Goal: Navigation & Orientation: Find specific page/section

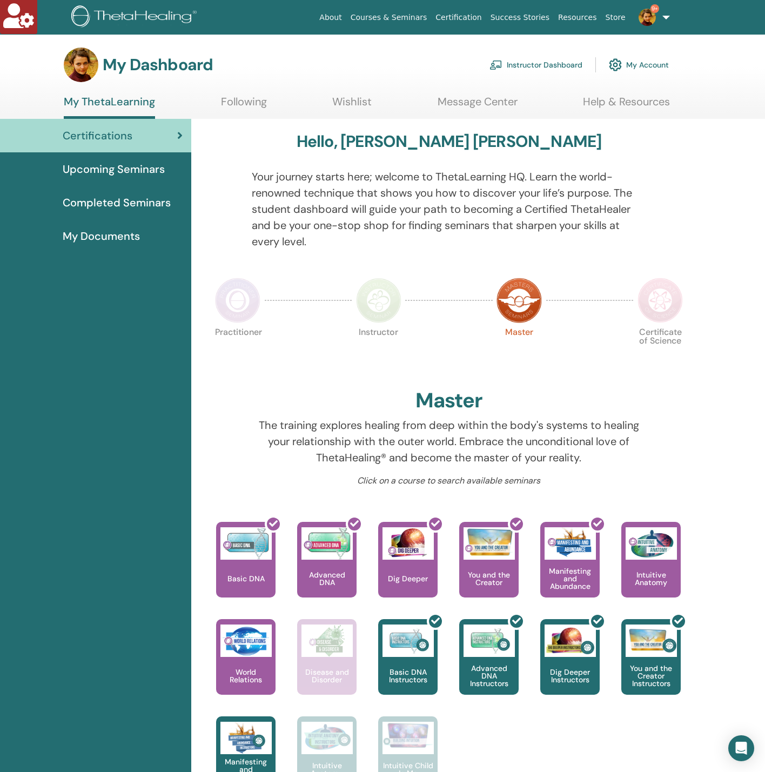
click at [659, 61] on link "My Account" at bounding box center [639, 65] width 60 height 24
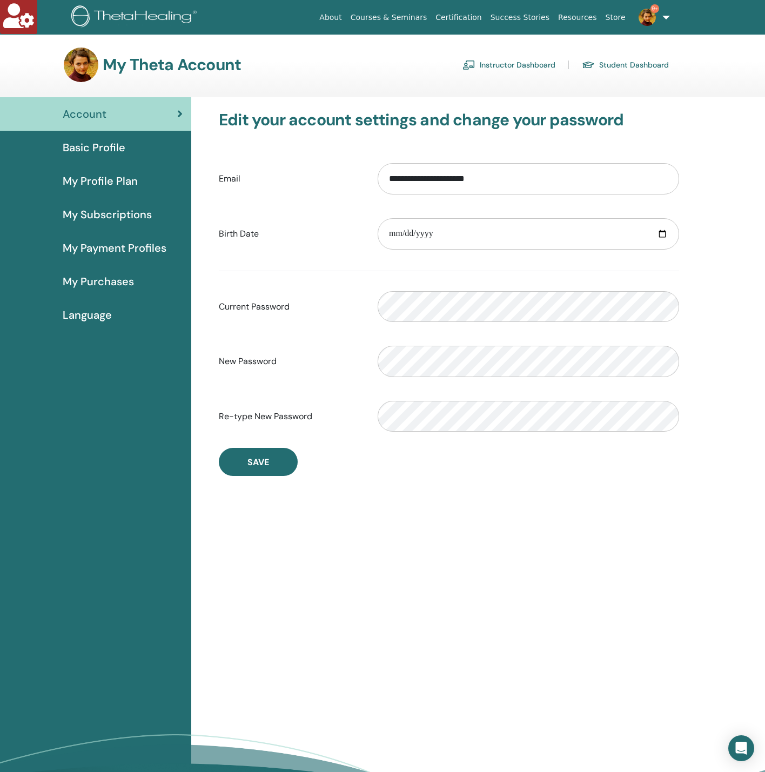
click at [102, 144] on span "Basic Profile" at bounding box center [94, 147] width 63 height 16
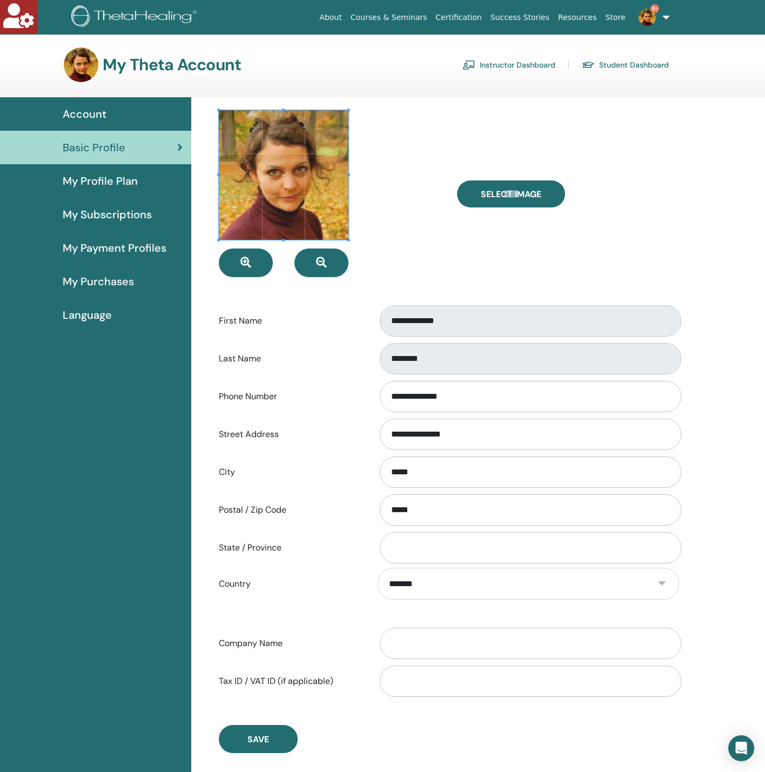
click at [492, 57] on link "Instructor Dashboard" at bounding box center [509, 64] width 93 height 17
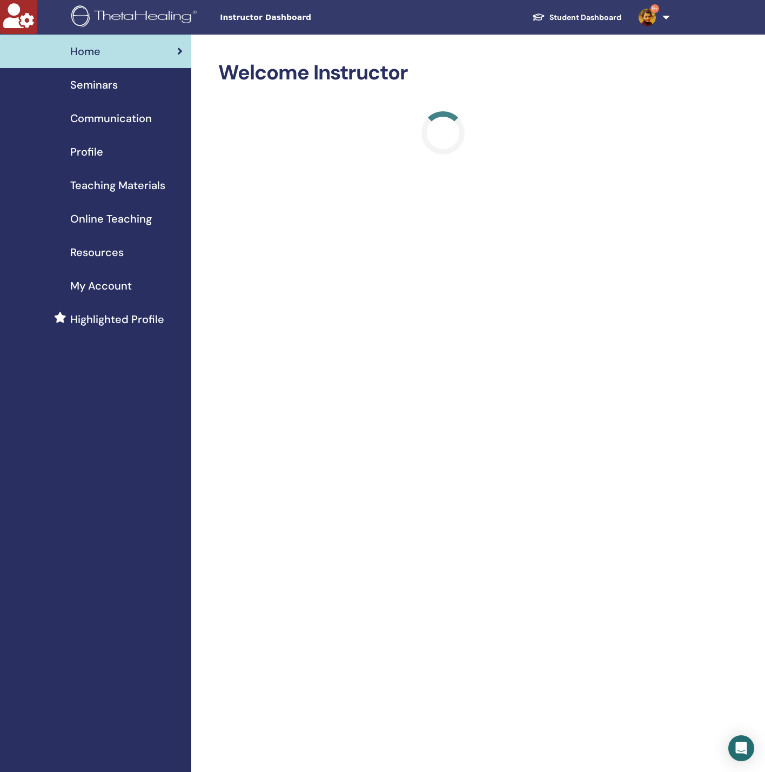
click at [105, 145] on div "Profile" at bounding box center [96, 152] width 174 height 16
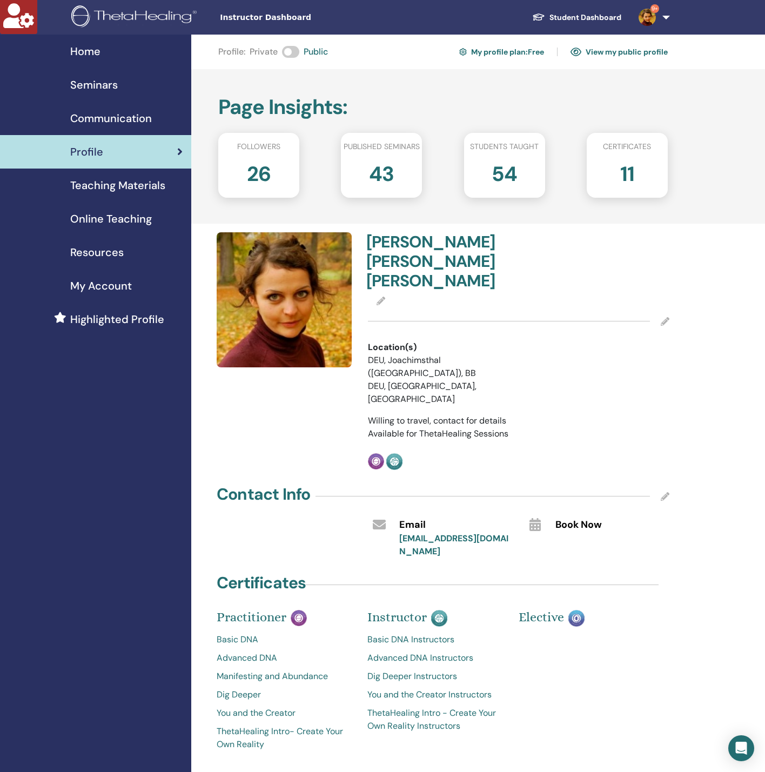
click at [124, 277] on link "My Account" at bounding box center [95, 286] width 191 height 34
